Goal: Task Accomplishment & Management: Use online tool/utility

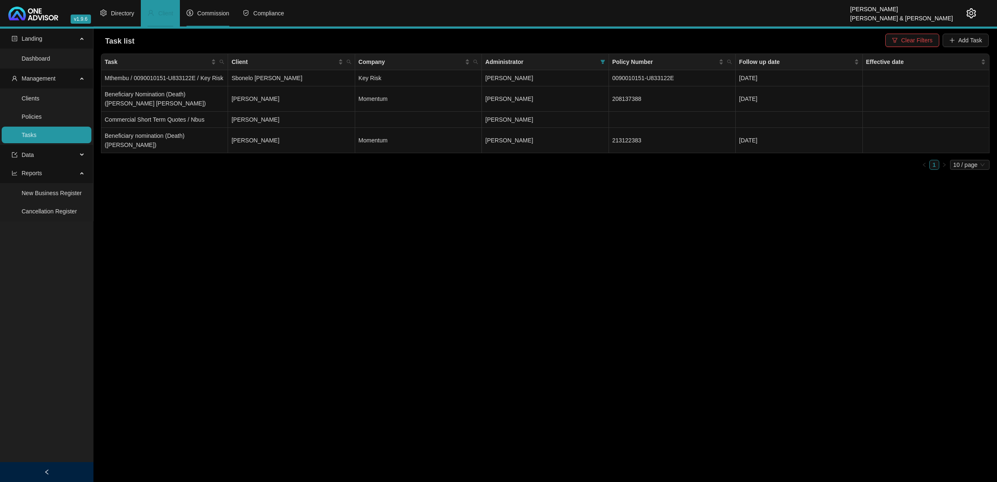
click at [206, 15] on span "Commission" at bounding box center [213, 13] width 32 height 7
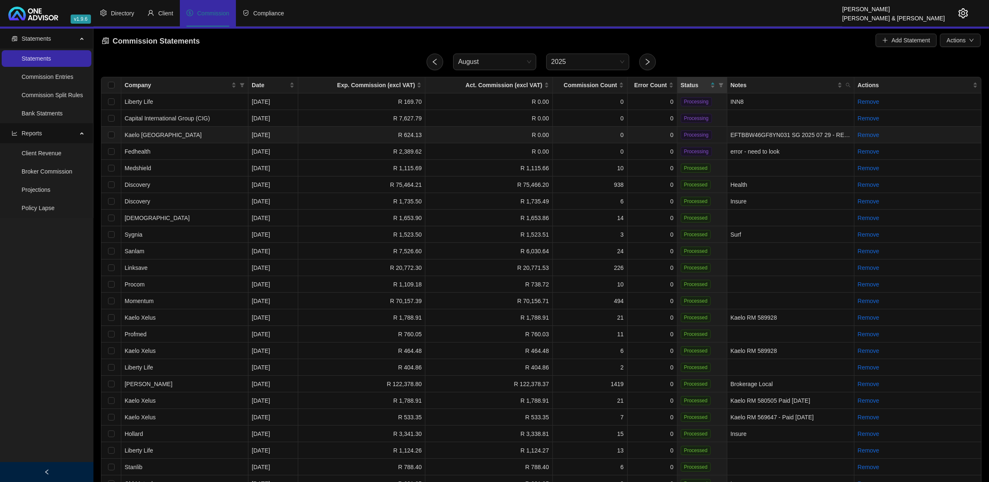
click at [208, 134] on td "Kaelo [GEOGRAPHIC_DATA]" at bounding box center [184, 135] width 127 height 17
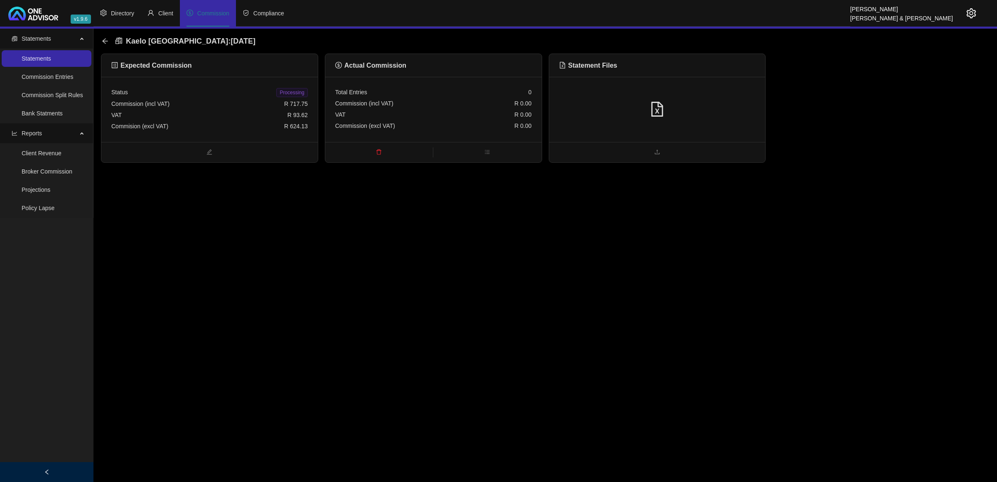
click at [628, 111] on div at bounding box center [657, 110] width 196 height 16
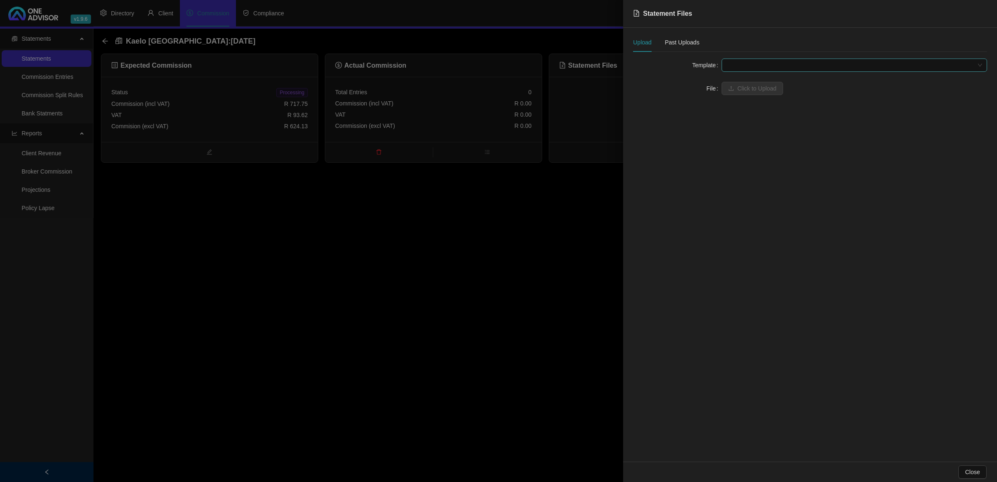
click at [709, 64] on span at bounding box center [853, 65] width 255 height 12
click at [709, 82] on div "Kaelo [GEOGRAPHIC_DATA]" at bounding box center [854, 81] width 252 height 9
click at [709, 90] on span "Click to Upload" at bounding box center [756, 88] width 39 height 9
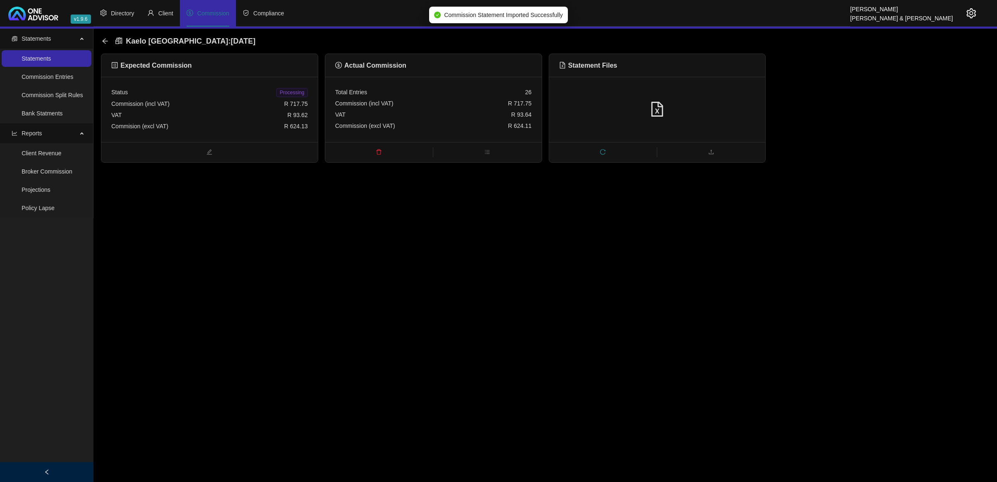
click at [285, 90] on span "Processing" at bounding box center [291, 92] width 31 height 9
click at [103, 42] on icon "arrow-left" at bounding box center [105, 41] width 7 height 7
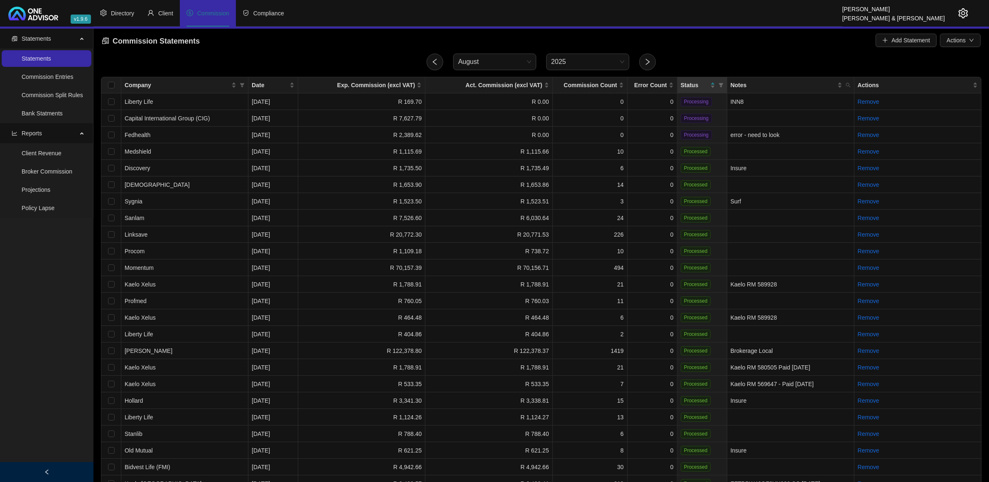
click at [709, 15] on icon "setting" at bounding box center [963, 13] width 10 height 10
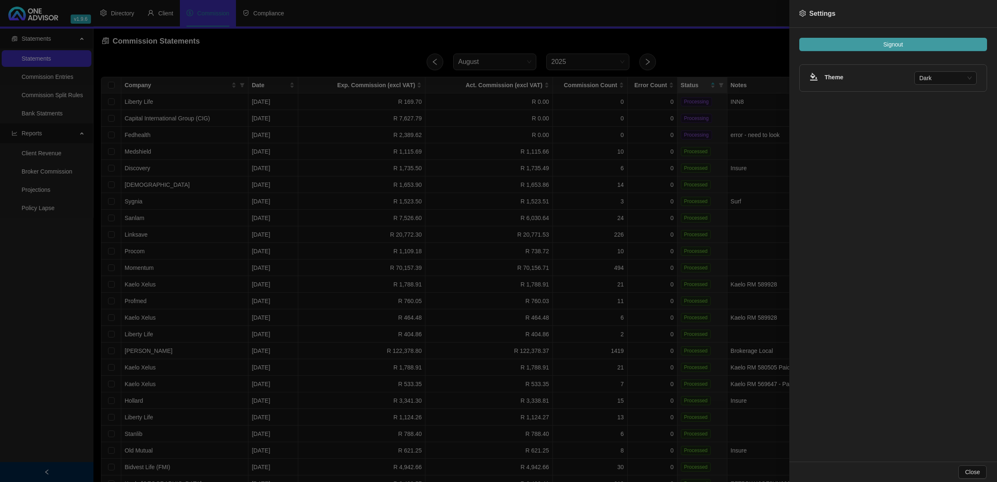
click at [709, 47] on span "Signout" at bounding box center [893, 44] width 20 height 9
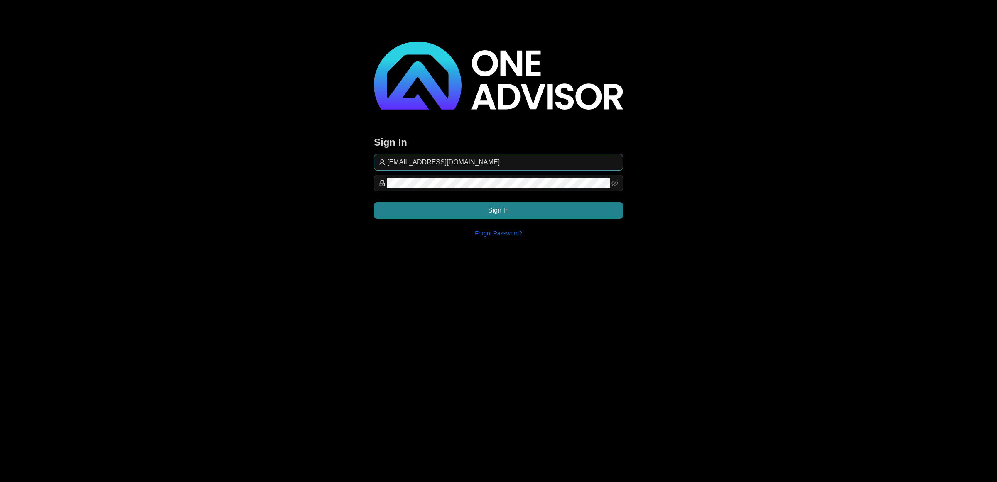
click at [504, 163] on input "[EMAIL_ADDRESS][DOMAIN_NAME]" at bounding box center [502, 162] width 231 height 10
type input "[EMAIL_ADDRESS][DOMAIN_NAME]"
click at [594, 208] on button "Sign In" at bounding box center [498, 210] width 249 height 17
